Goal: Information Seeking & Learning: Learn about a topic

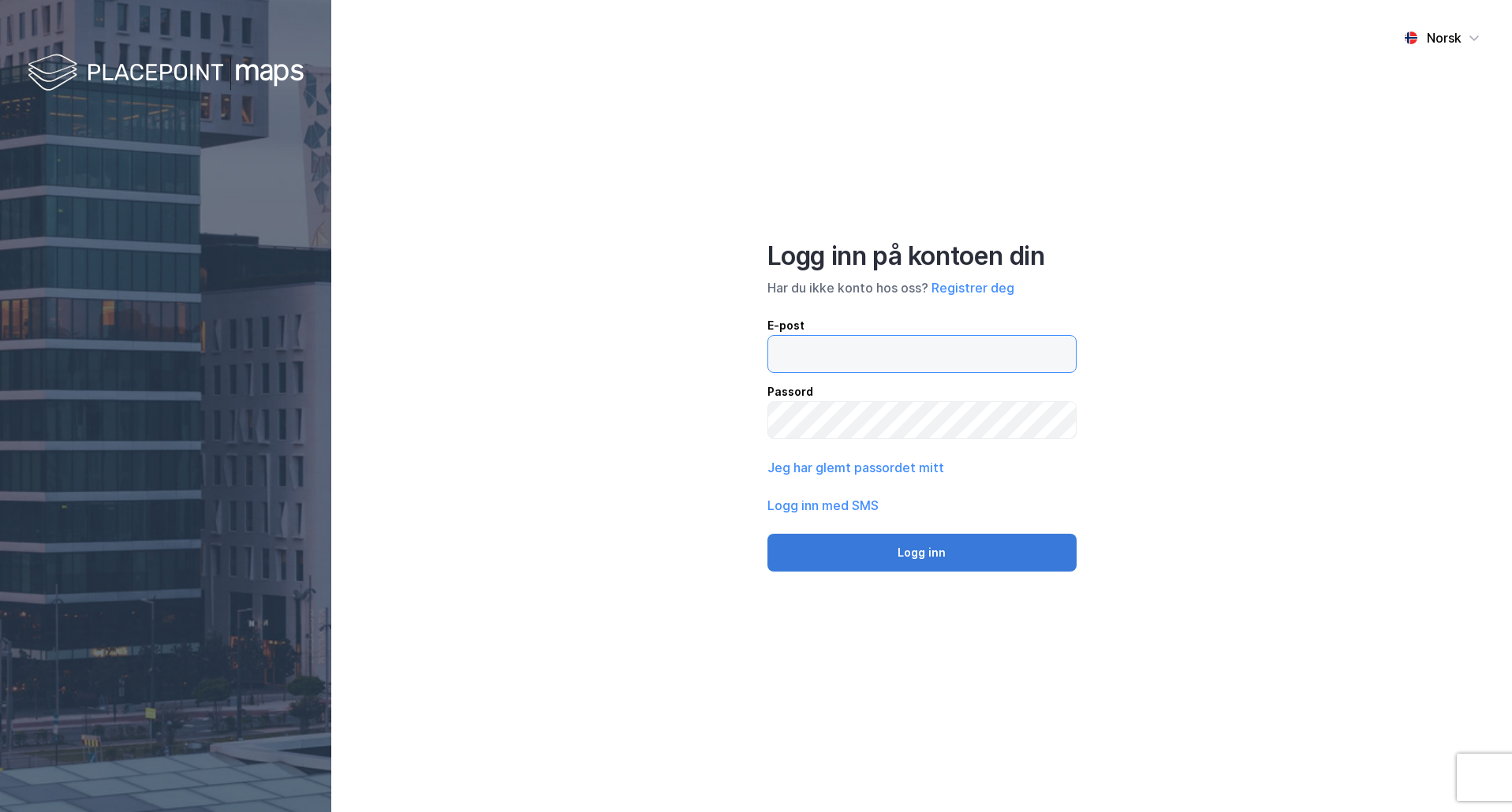
type input "[EMAIL_ADDRESS][DOMAIN_NAME]"
click at [958, 558] on button "Logg inn" at bounding box center [922, 553] width 309 height 38
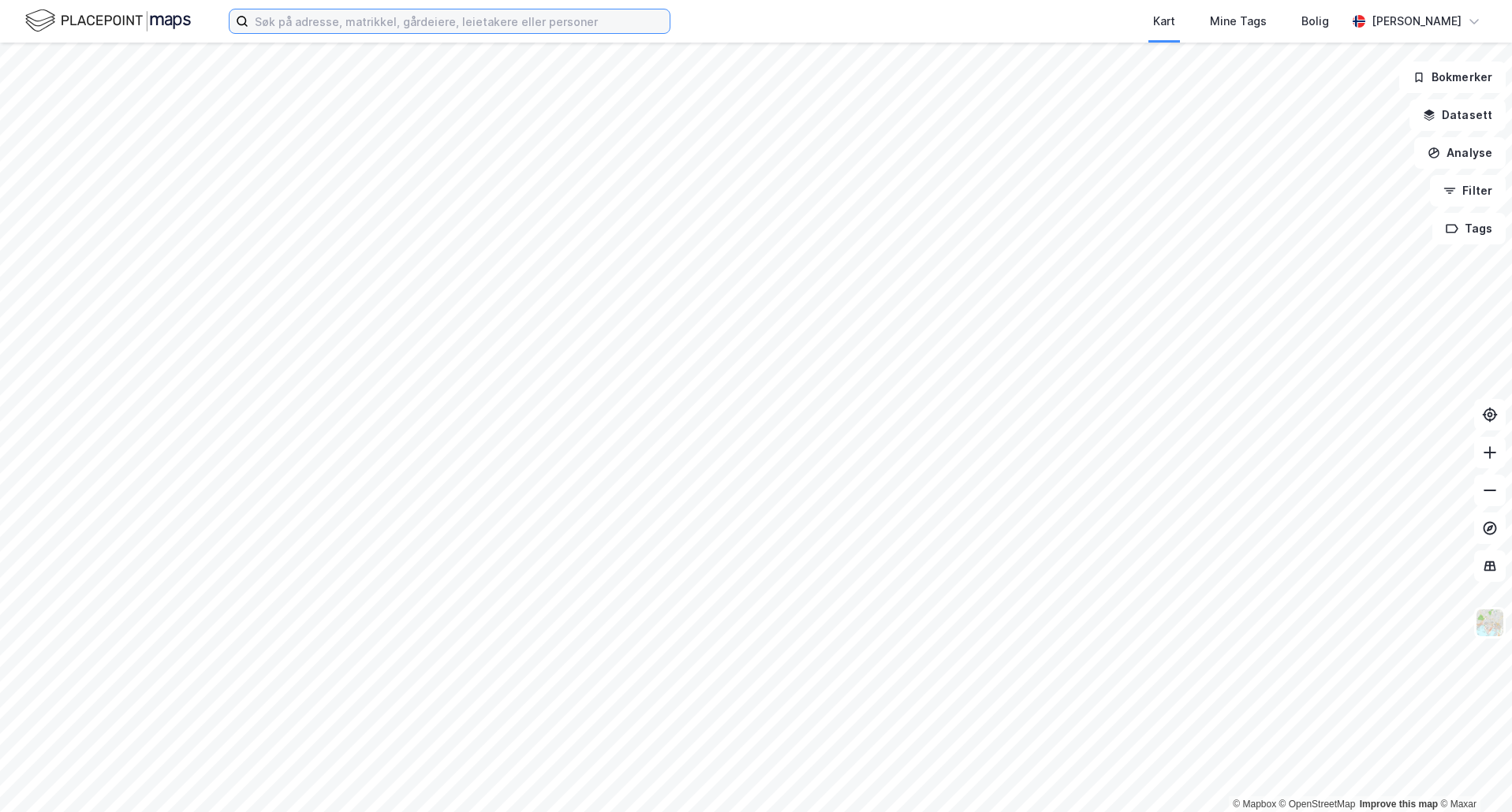
click at [330, 23] on input at bounding box center [459, 21] width 421 height 24
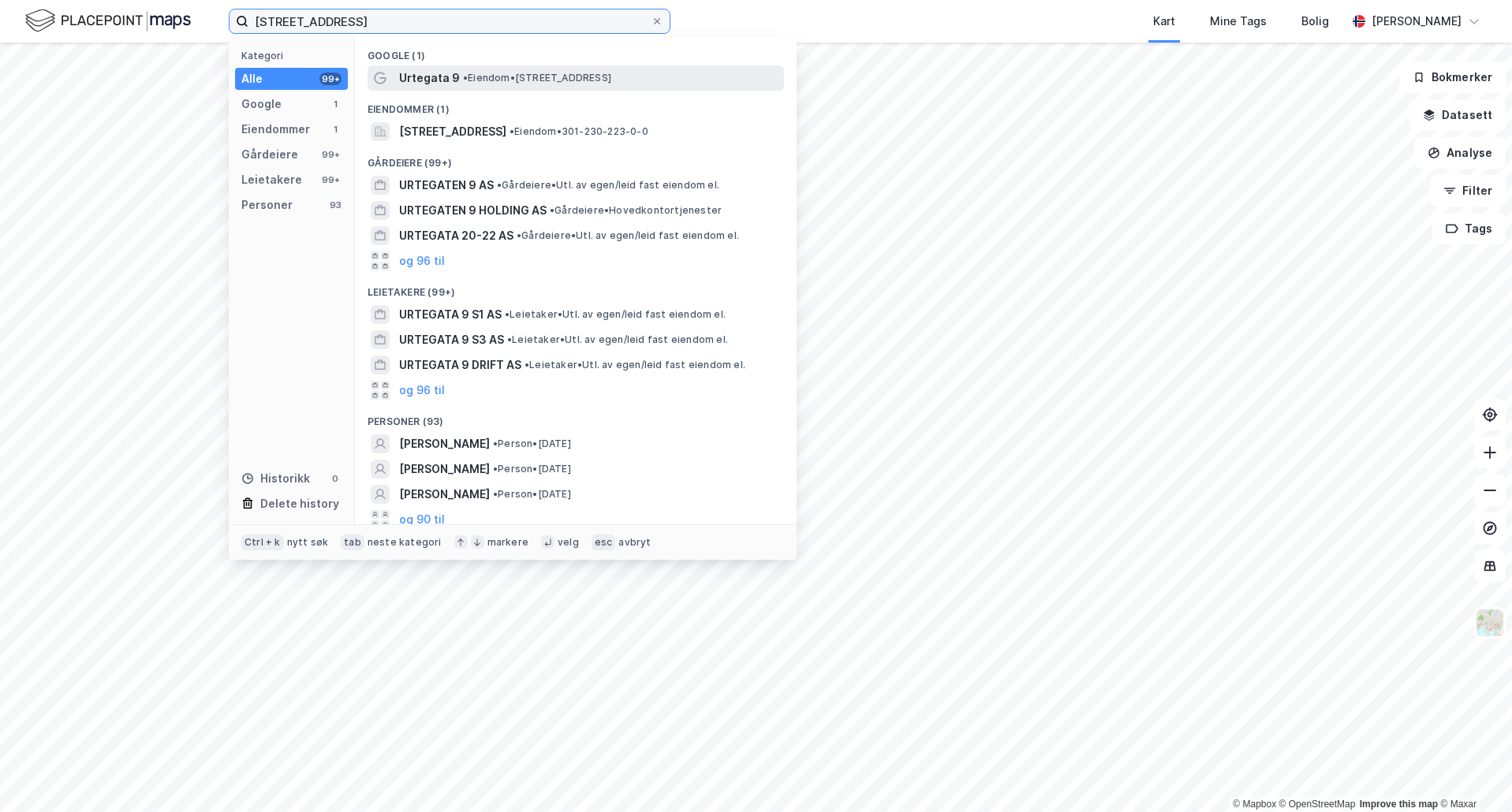
type input "[STREET_ADDRESS]"
click at [425, 80] on span "Urtegata 9" at bounding box center [429, 78] width 61 height 19
